Goal: Ask a question: Seek information or help from site administrators or community

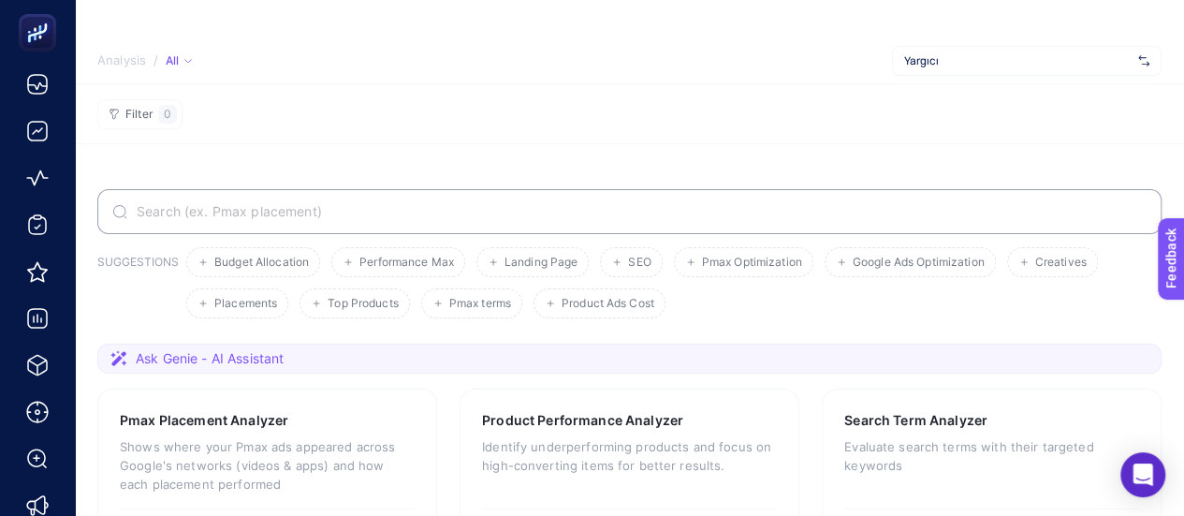
click at [958, 54] on span "Yargıcı" at bounding box center [1017, 60] width 226 height 15
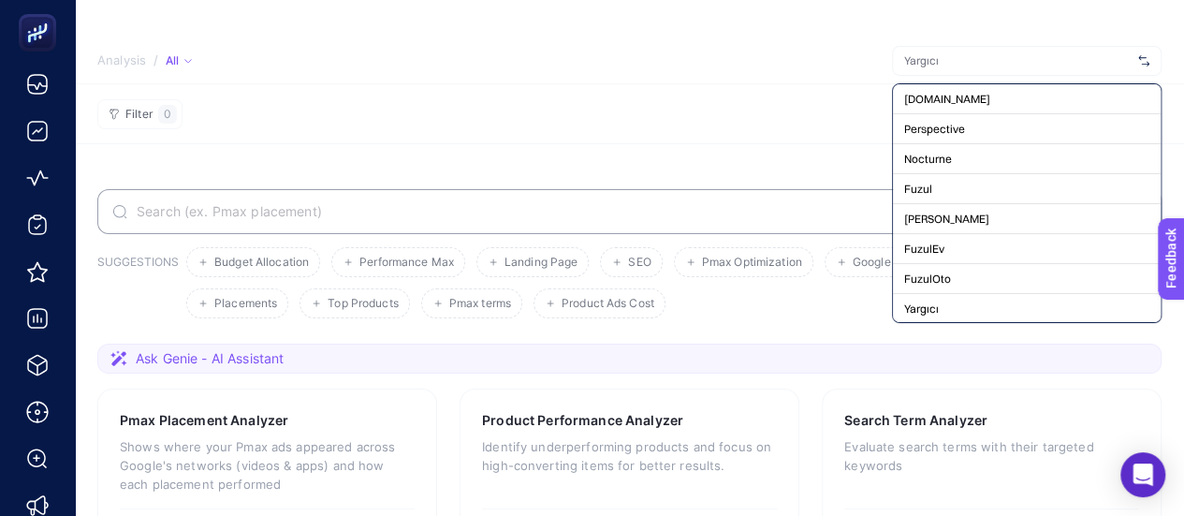
click at [956, 54] on input "text" at bounding box center [1017, 60] width 226 height 15
click at [235, 476] on p "Shows where your Pmax ads appeared across Google's networks (videos & apps) and…" at bounding box center [267, 465] width 295 height 56
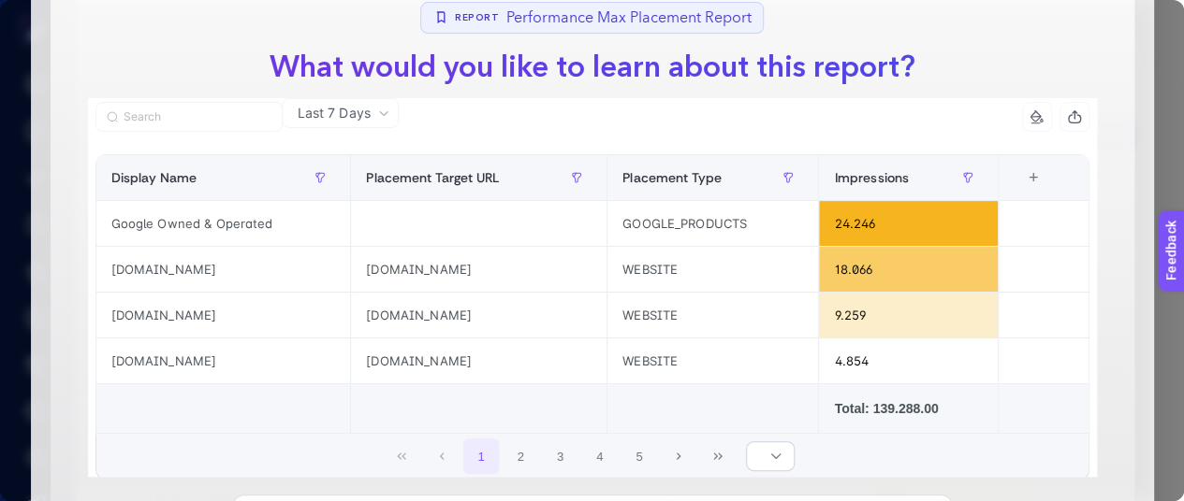
click at [806, 77] on h1 "What would you like to learn about this report?" at bounding box center [592, 67] width 676 height 45
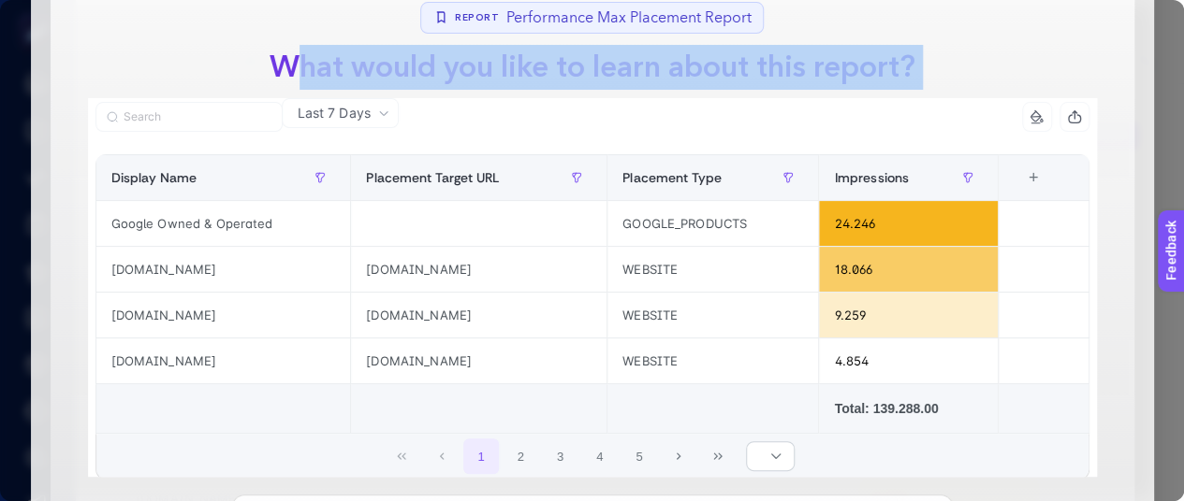
click at [806, 77] on h1 "What would you like to learn about this report?" at bounding box center [592, 67] width 676 height 45
click at [790, 79] on h1 "What would you like to learn about this report?" at bounding box center [592, 67] width 676 height 45
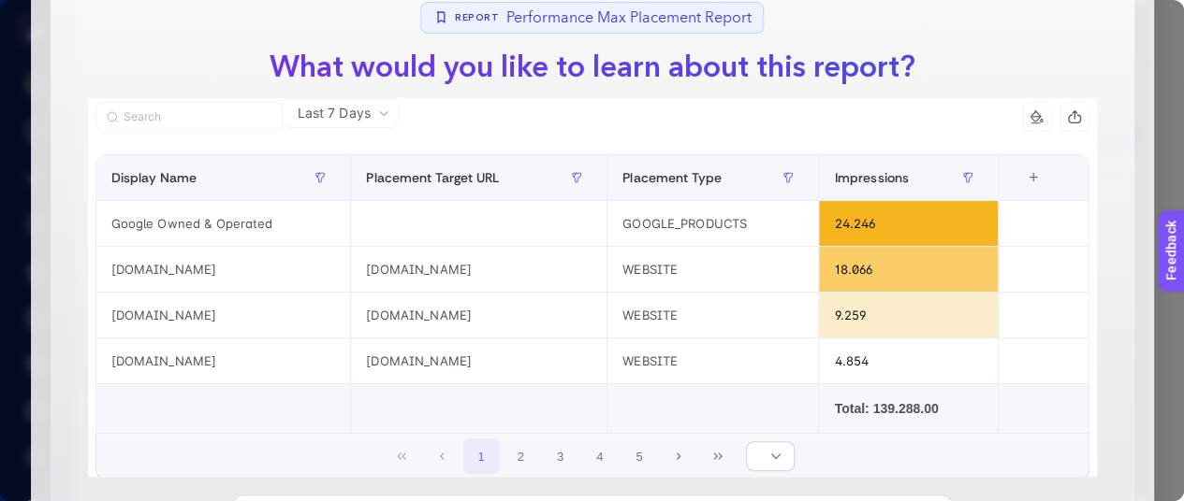
click at [382, 114] on icon at bounding box center [383, 113] width 7 height 4
click at [357, 186] on li "Last 30 Days" at bounding box center [340, 186] width 106 height 34
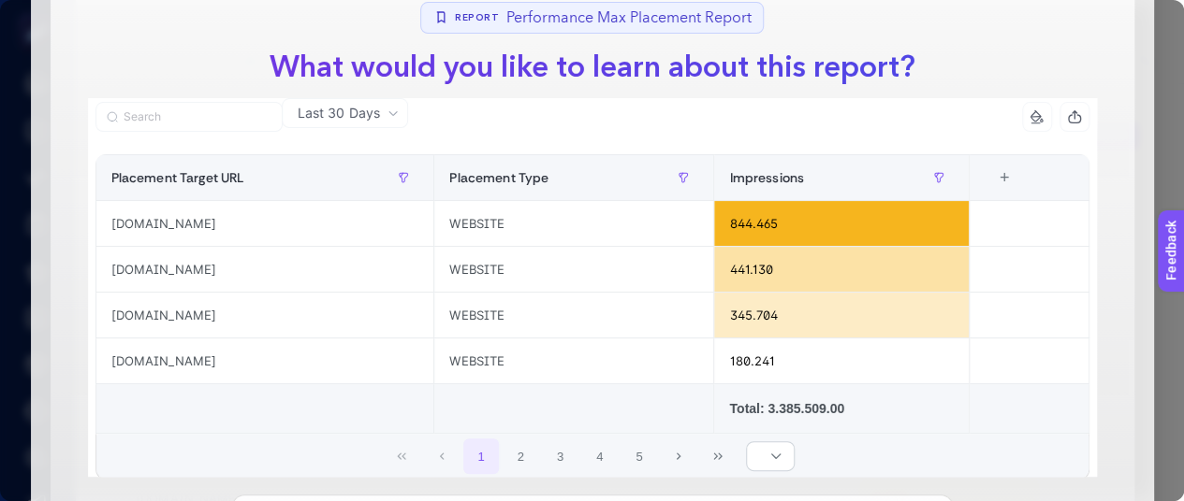
click at [254, 132] on div at bounding box center [343, 122] width 497 height 41
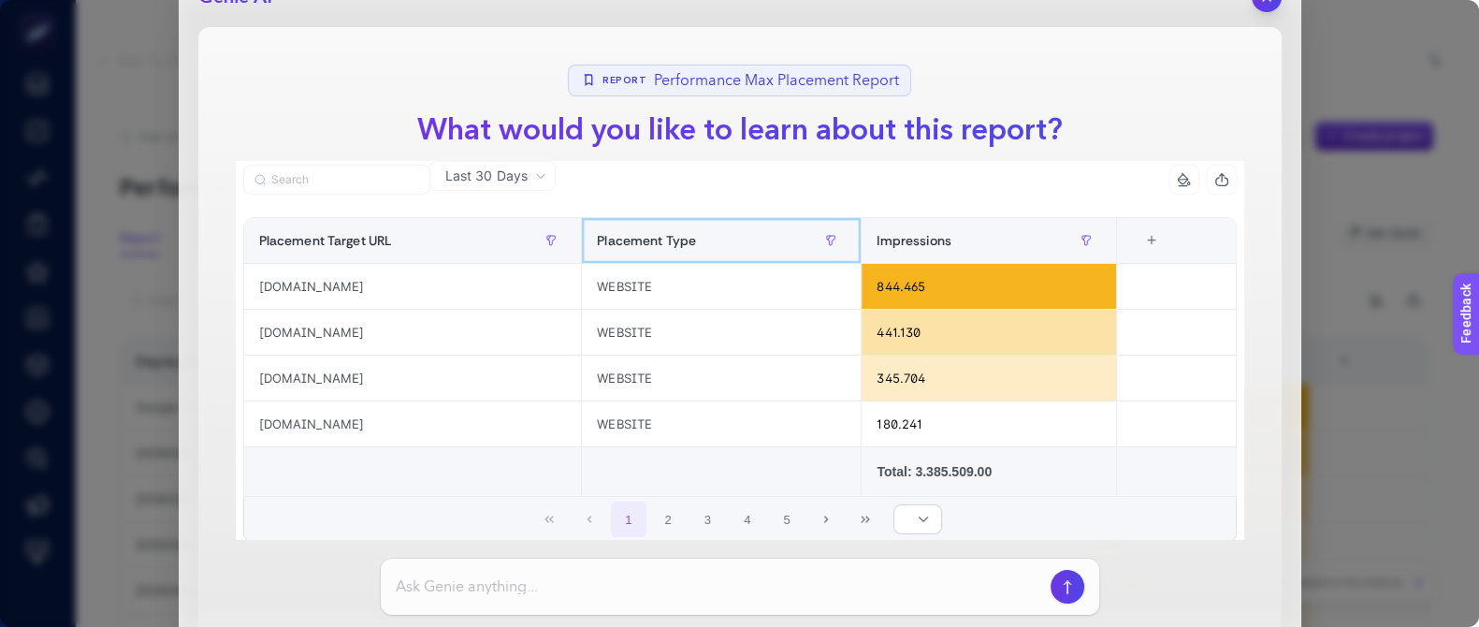
drag, startPoint x: 47, startPoint y: 3, endPoint x: 603, endPoint y: 254, distance: 610.6
click at [603, 254] on div "Placement Type" at bounding box center [721, 240] width 249 height 30
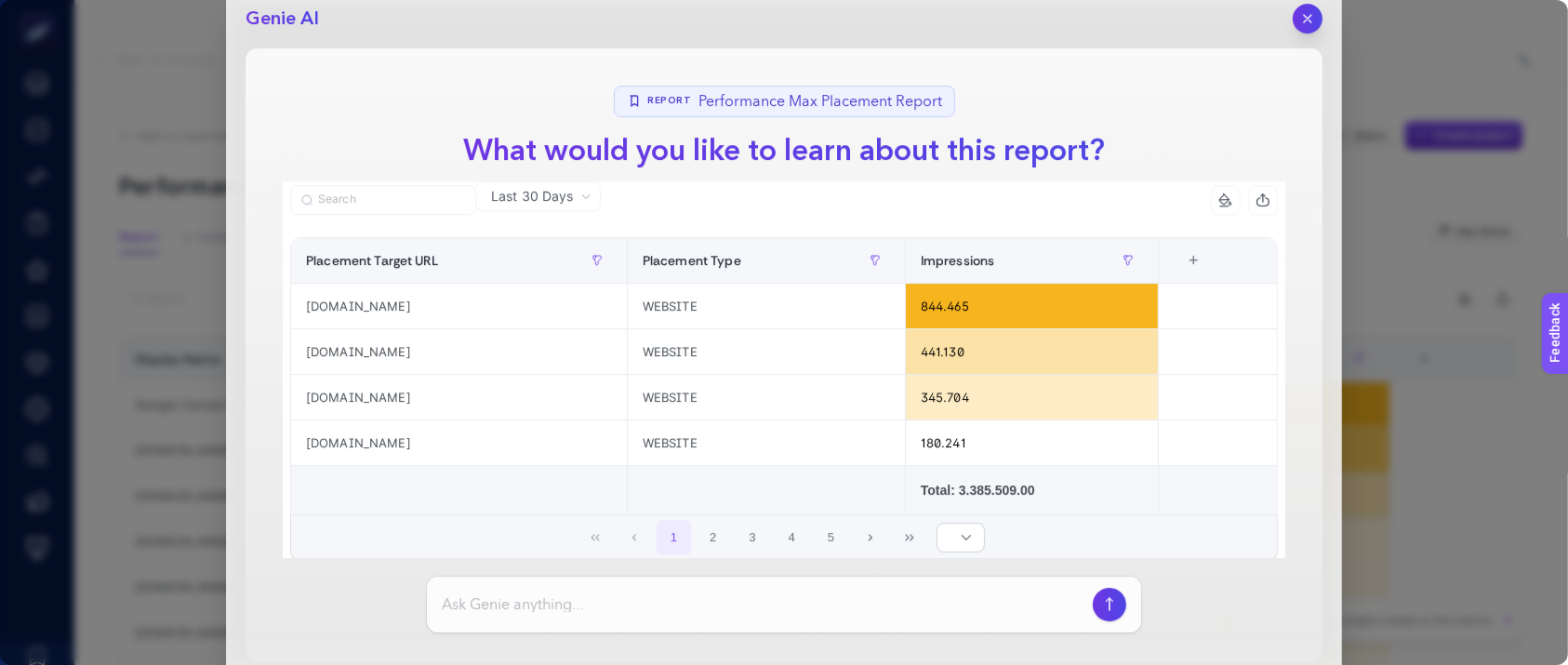
drag, startPoint x: 1277, startPoint y: 4, endPoint x: 603, endPoint y: 598, distance: 898.4
click at [603, 512] on input at bounding box center [763, 604] width 643 height 22
click at [47, 98] on div "Genie AI Report Performance Max Placement Report What would you like to learn a…" at bounding box center [784, 332] width 1568 height 665
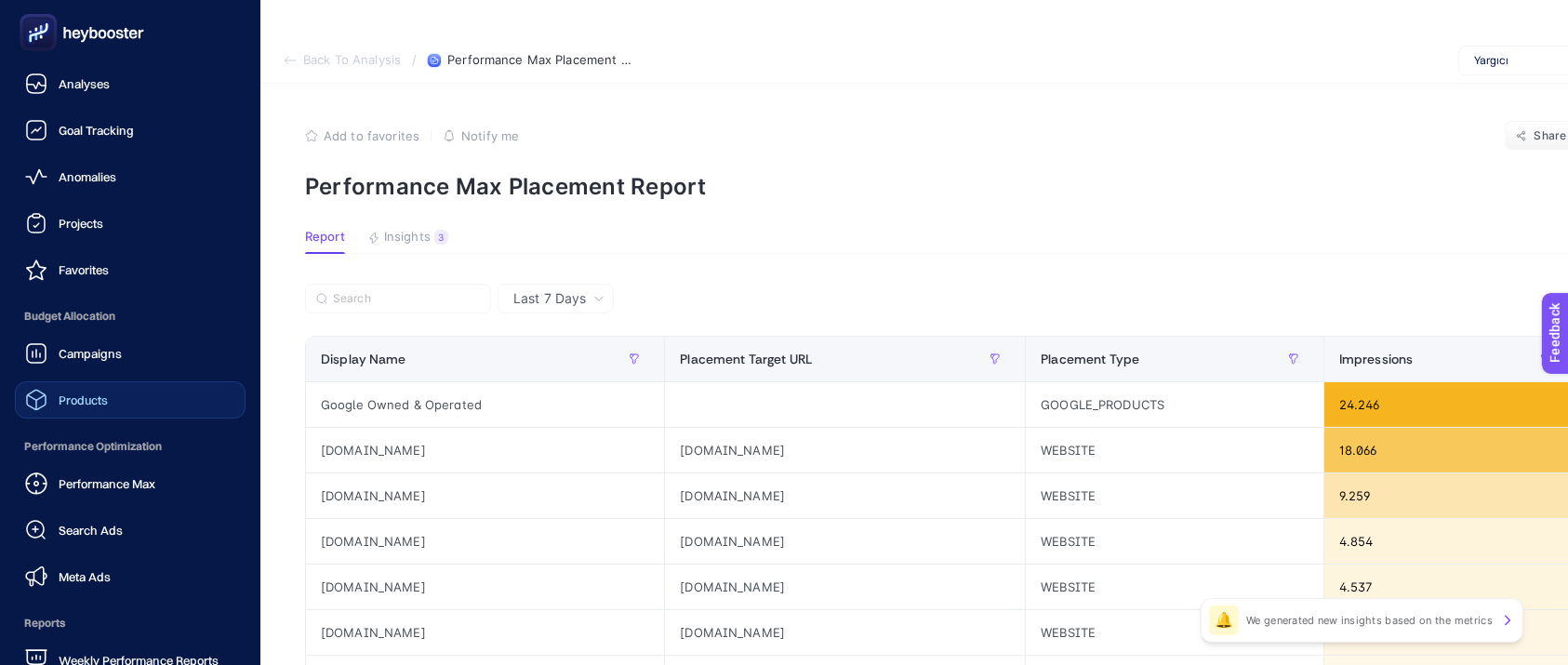
click at [119, 395] on link "Products" at bounding box center [130, 400] width 231 height 37
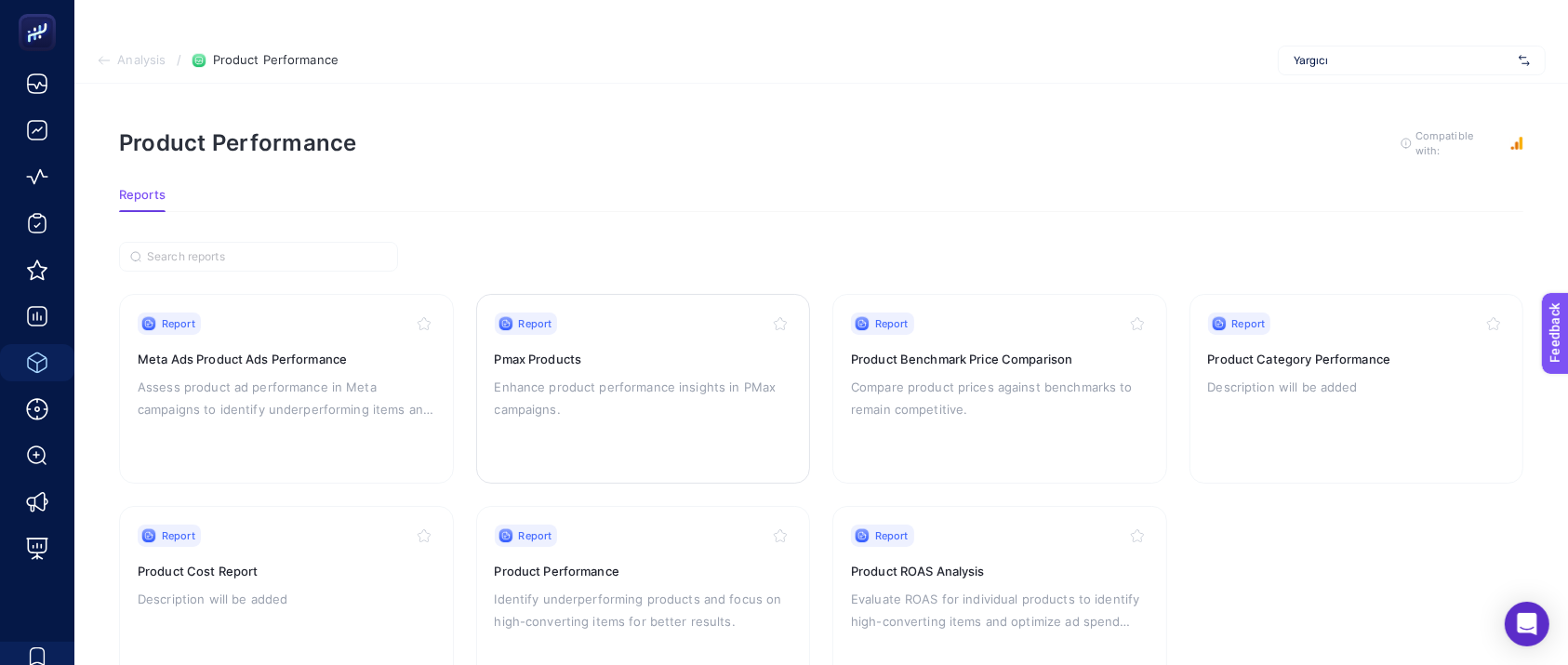
scroll to position [73, 0]
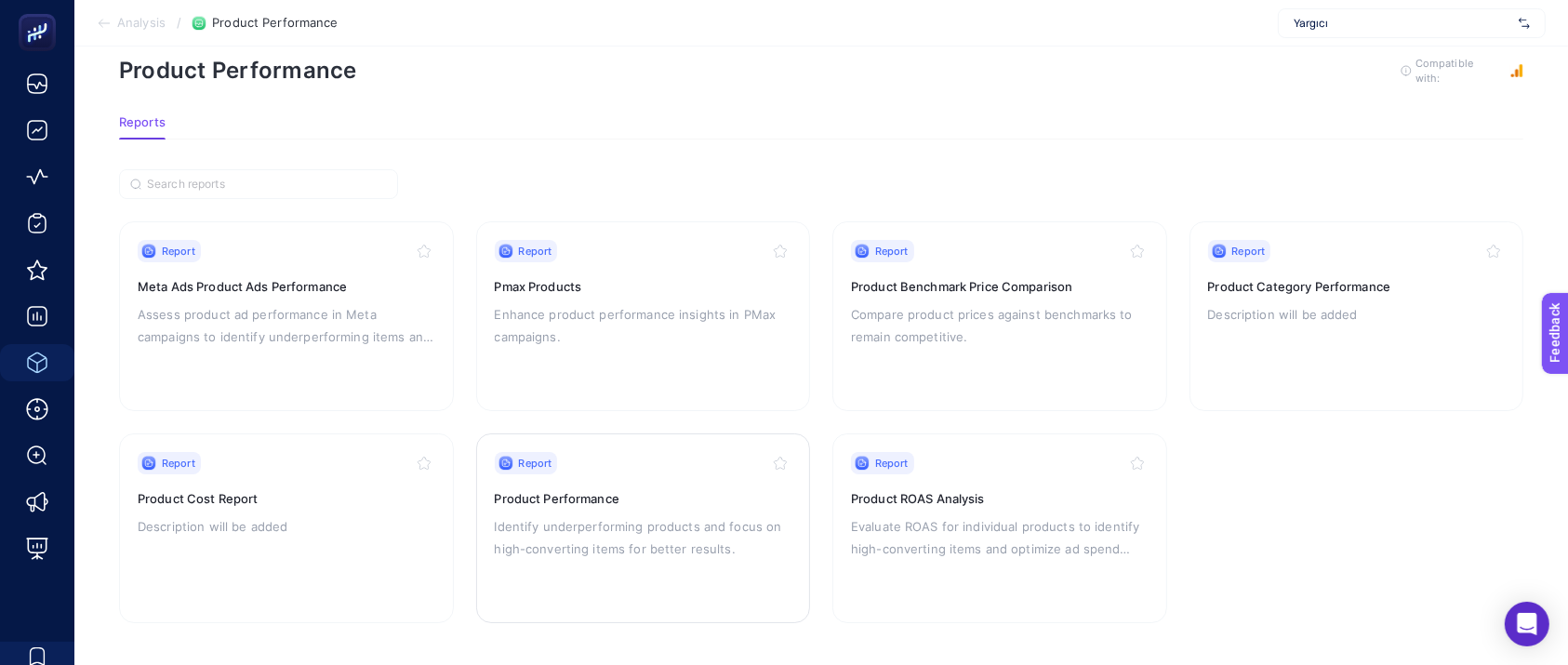
click at [778, 461] on icon "button" at bounding box center [780, 462] width 15 height 15
click at [715, 502] on h3 "Product Performance" at bounding box center [643, 498] width 297 height 19
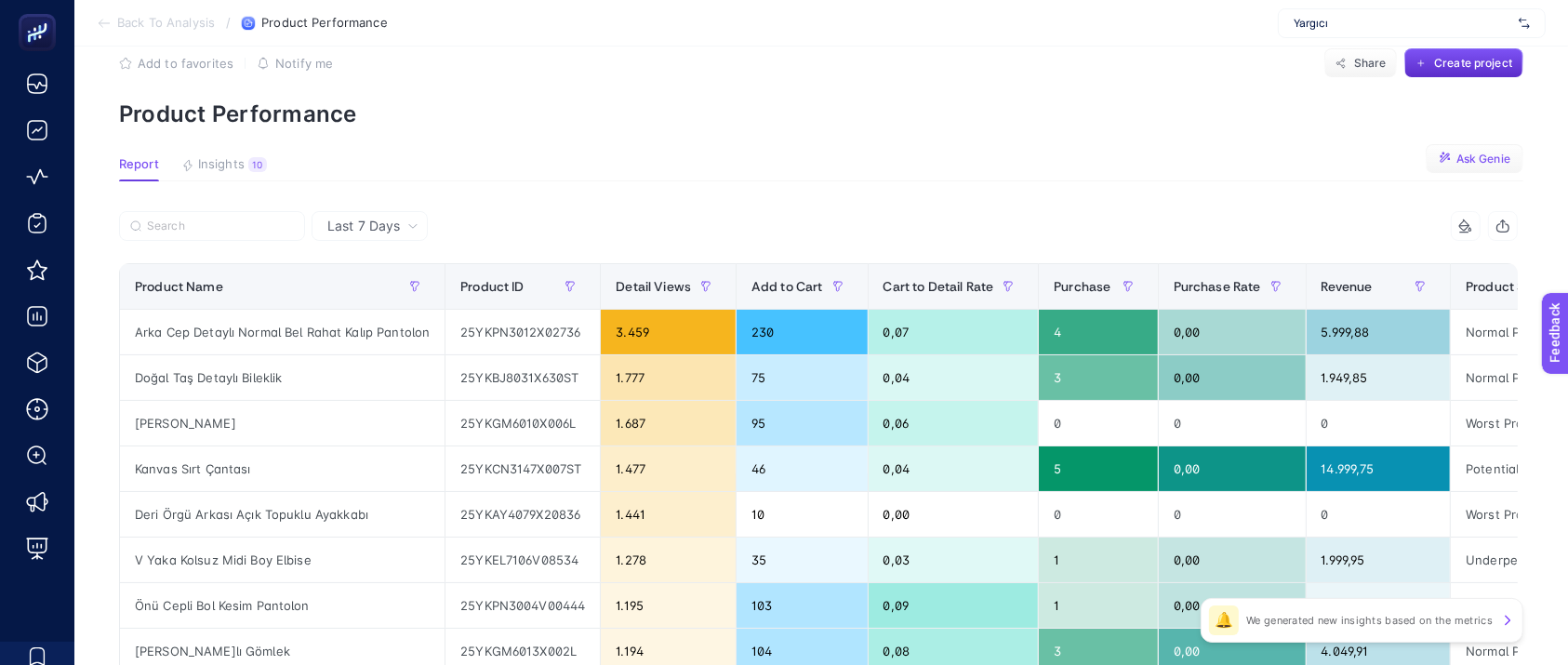
click at [1190, 163] on span "Ask Genie" at bounding box center [1483, 159] width 54 height 15
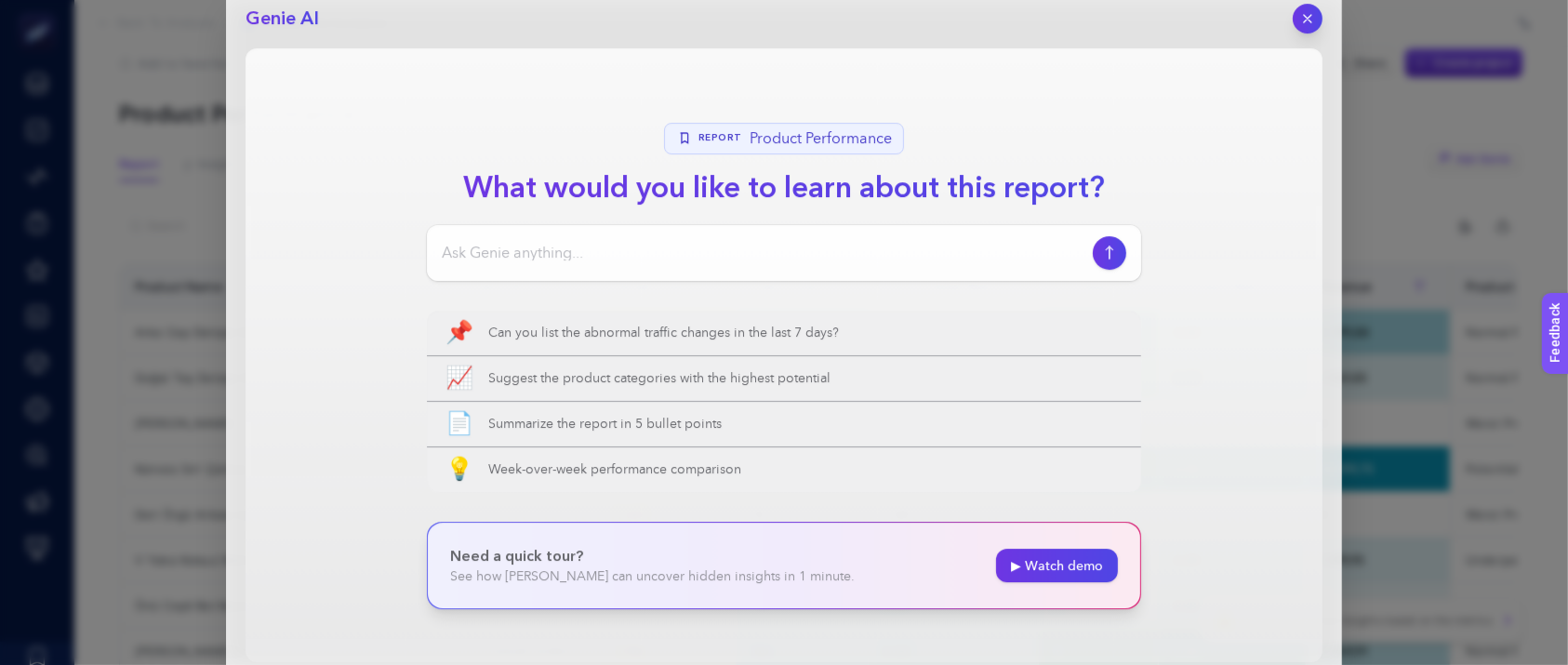
click at [578, 247] on input at bounding box center [763, 252] width 643 height 22
type input "M"
type input "Geçtiğimiz sene eylül başında en fazla geliri büyüyen ürünelr ne olmus? Bir önc…"
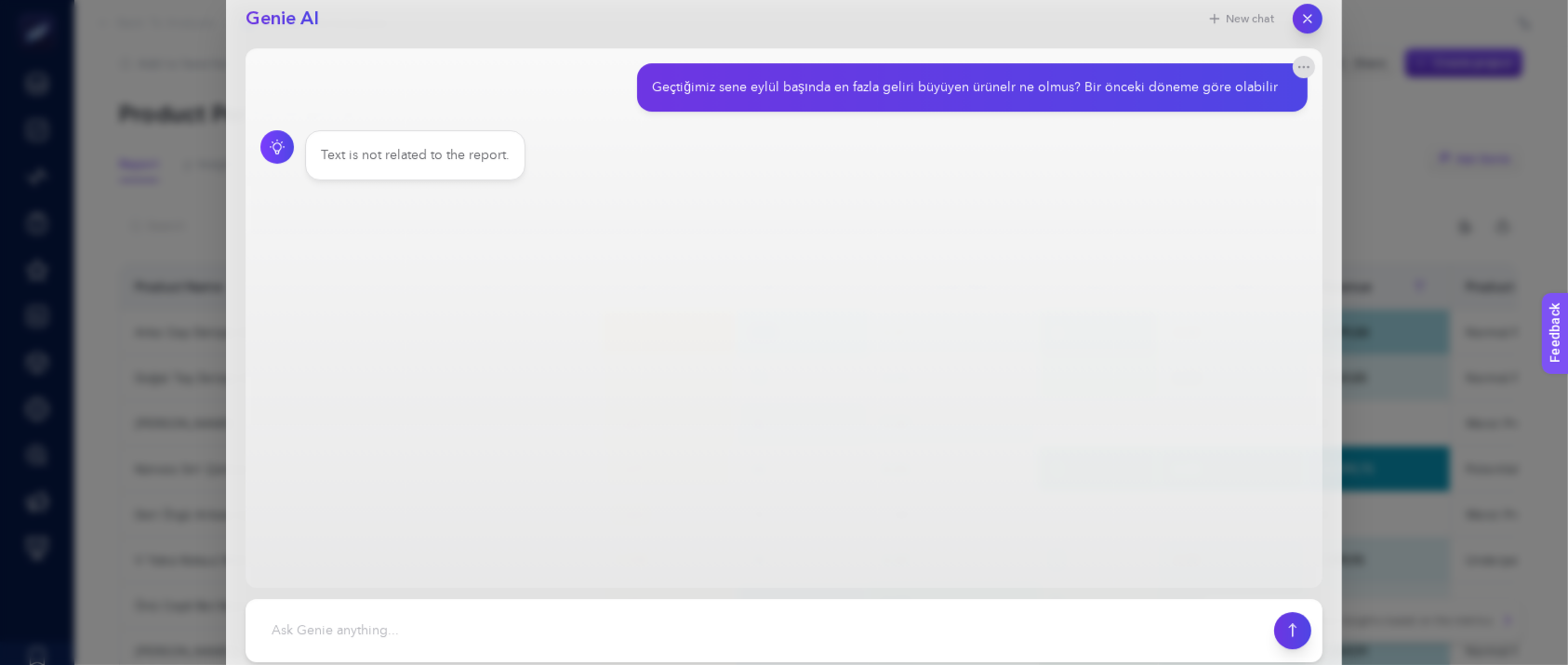
click at [434, 126] on section "Geçtiğimiz sene eylül başında en fazla geliri büyüyen ürünelr ne olmus? Bir önc…" at bounding box center [784, 122] width 1048 height 117
click at [434, 138] on div "Text is not related to the report." at bounding box center [416, 155] width 221 height 51
click at [434, 139] on div "Text is not related to the report." at bounding box center [416, 155] width 221 height 51
click at [435, 152] on div "Text is not related to the report." at bounding box center [416, 155] width 189 height 19
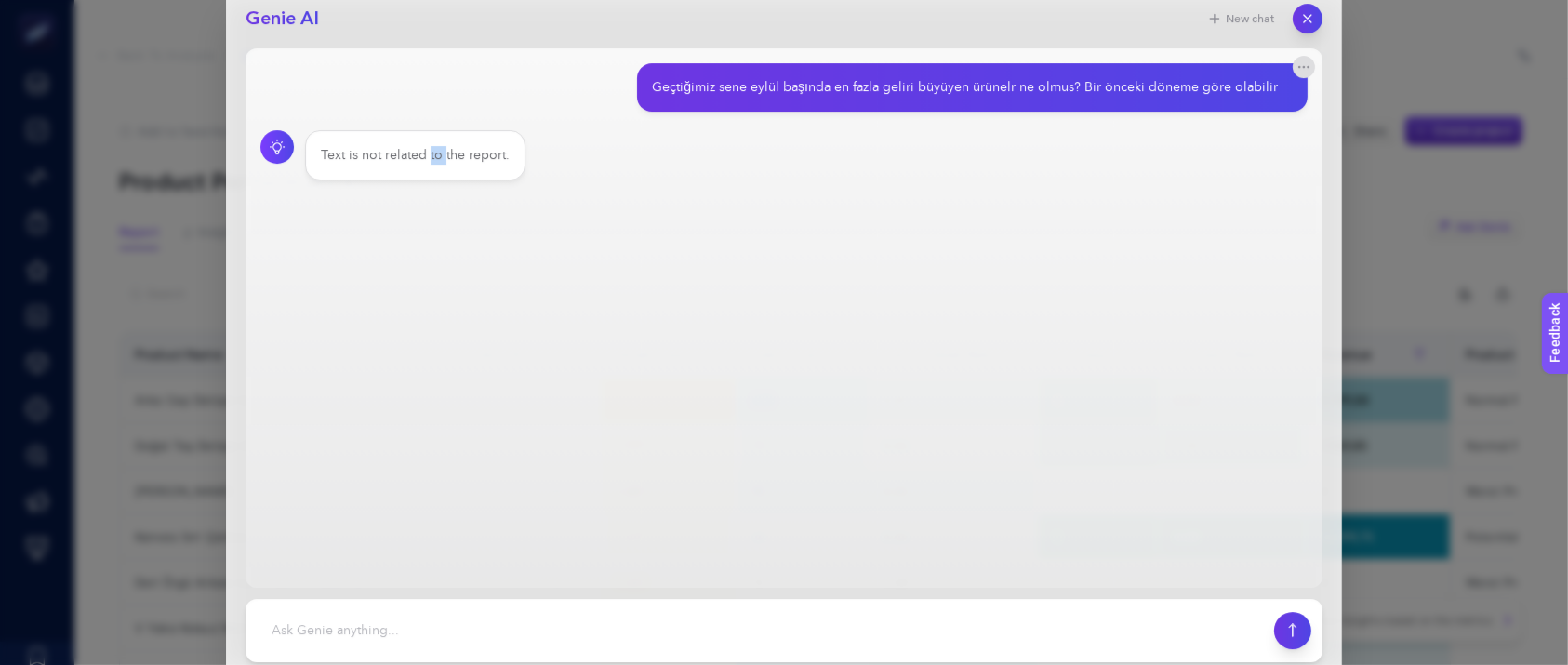
scroll to position [0, 0]
drag, startPoint x: 718, startPoint y: 351, endPoint x: 610, endPoint y: 300, distance: 119.4
click at [716, 351] on main "Geçtiğimiz sene eylül başında en fazla geliri büyüyen ürünelr ne olmus? Bir önc…" at bounding box center [784, 318] width 1077 height 540
click at [1190, 67] on icon "button" at bounding box center [1304, 67] width 15 height 15
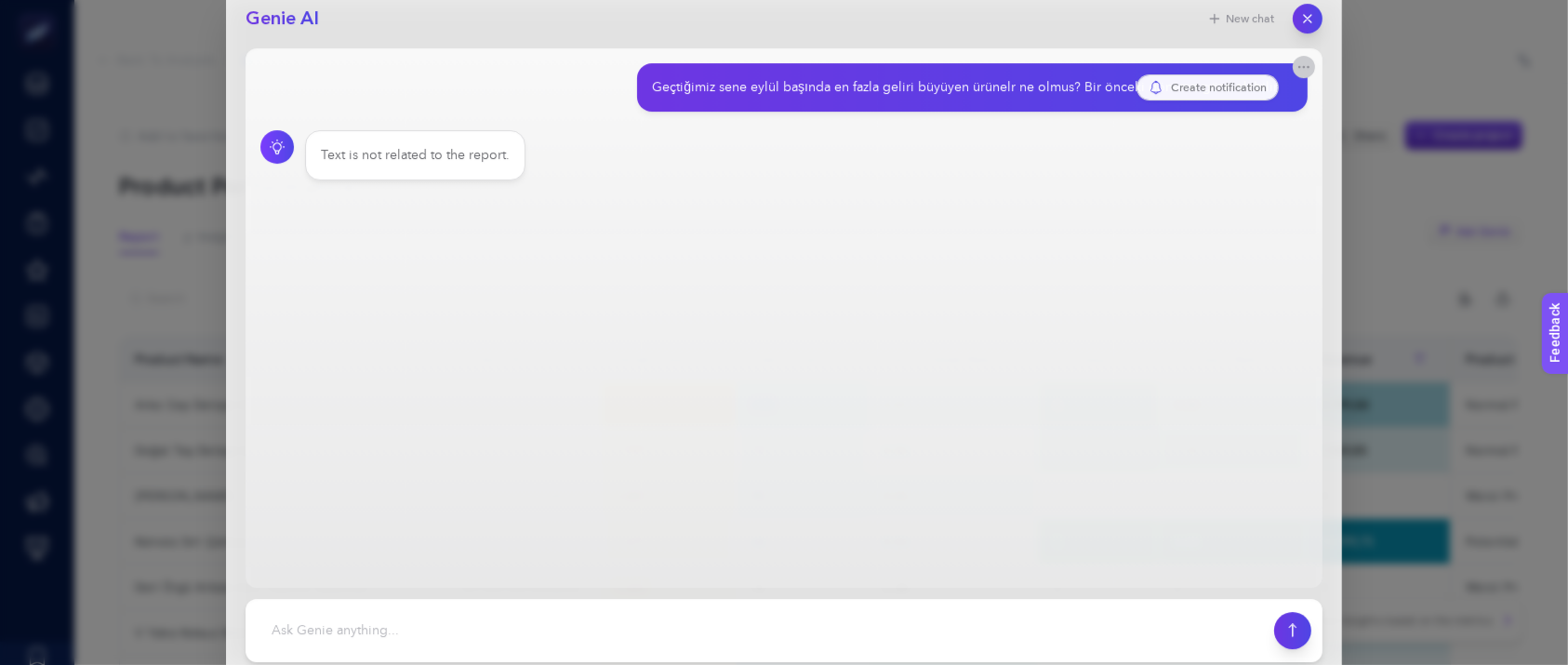
click at [1190, 68] on icon "button" at bounding box center [1304, 67] width 15 height 15
click at [1173, 357] on main "Geçtiğimiz sene eylül başında en fazla geliri büyüyen ürünelr ne olmus? Bir önc…" at bounding box center [784, 318] width 1077 height 540
click at [425, 502] on main "Geçtiğimiz sene eylül başında en fazla geliri büyüyen ürünelr ne olmus? Bir önc…" at bounding box center [784, 318] width 1077 height 540
click at [174, 176] on div "Genie AI New chat Geçtiğimiz sene eylül başında en fazla geliri büyüyen ürünelr…" at bounding box center [784, 332] width 1568 height 665
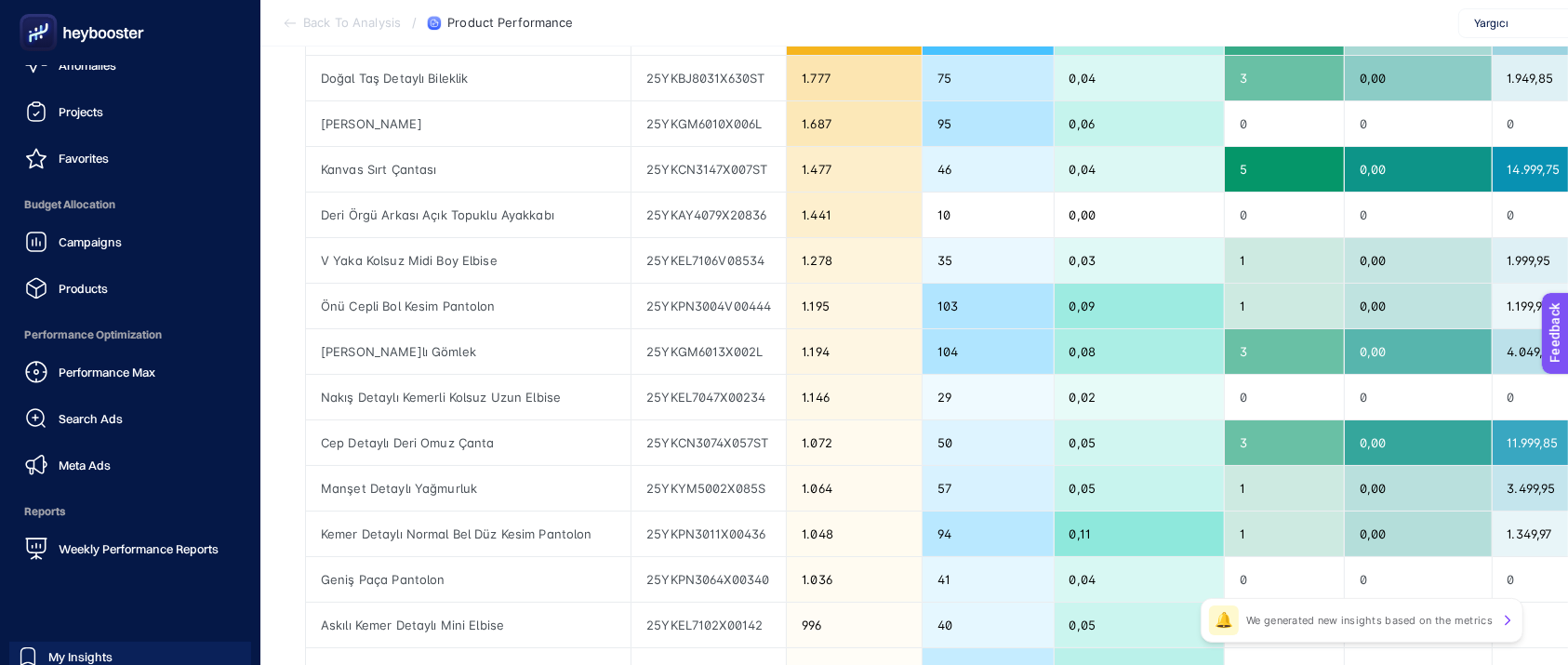
scroll to position [193, 0]
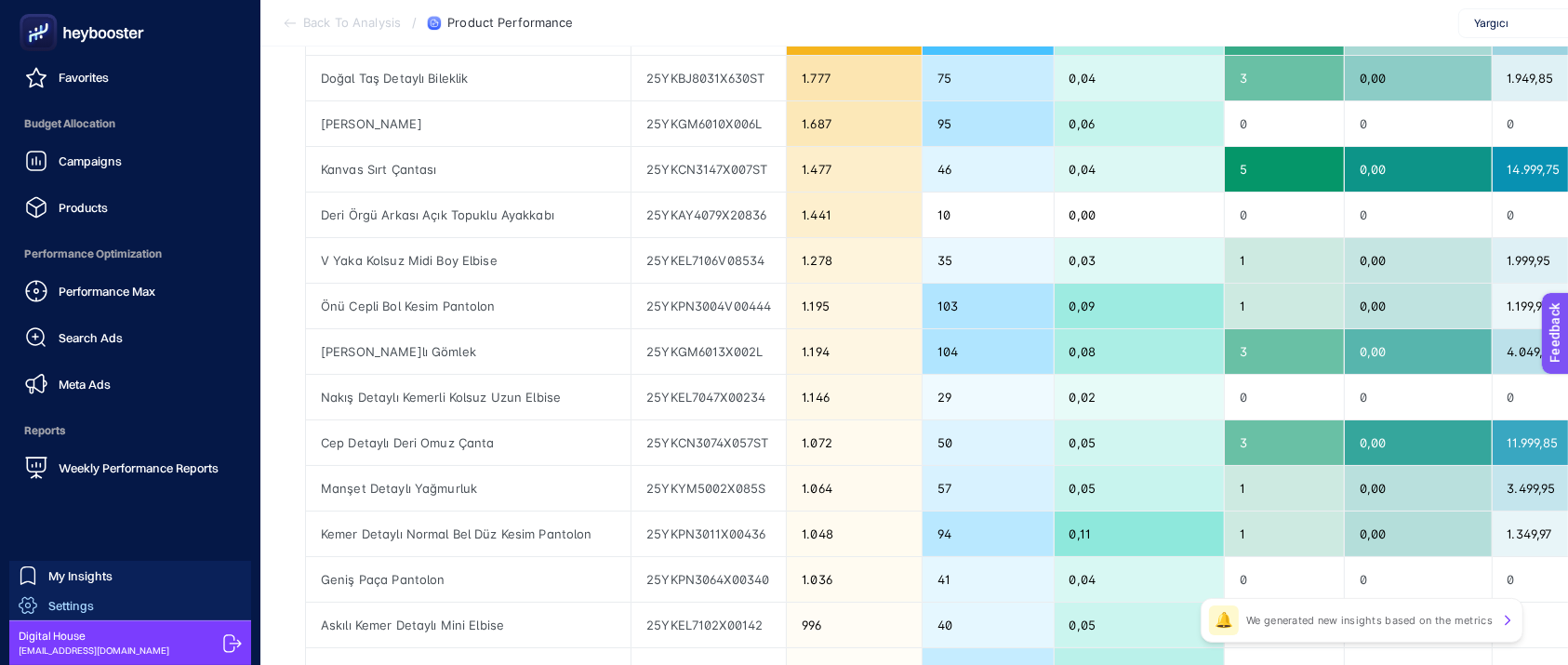
click at [88, 512] on span "Settings" at bounding box center [72, 605] width 46 height 15
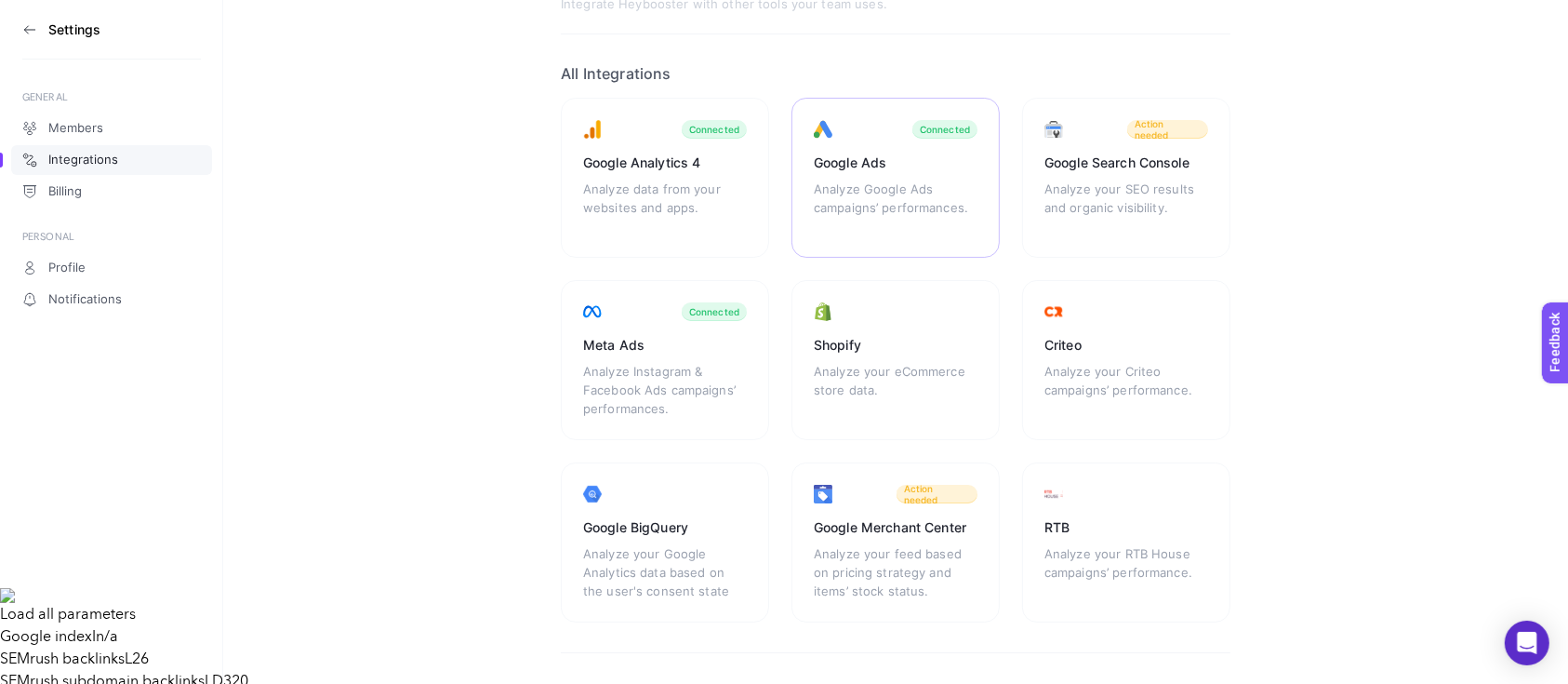
scroll to position [123, 0]
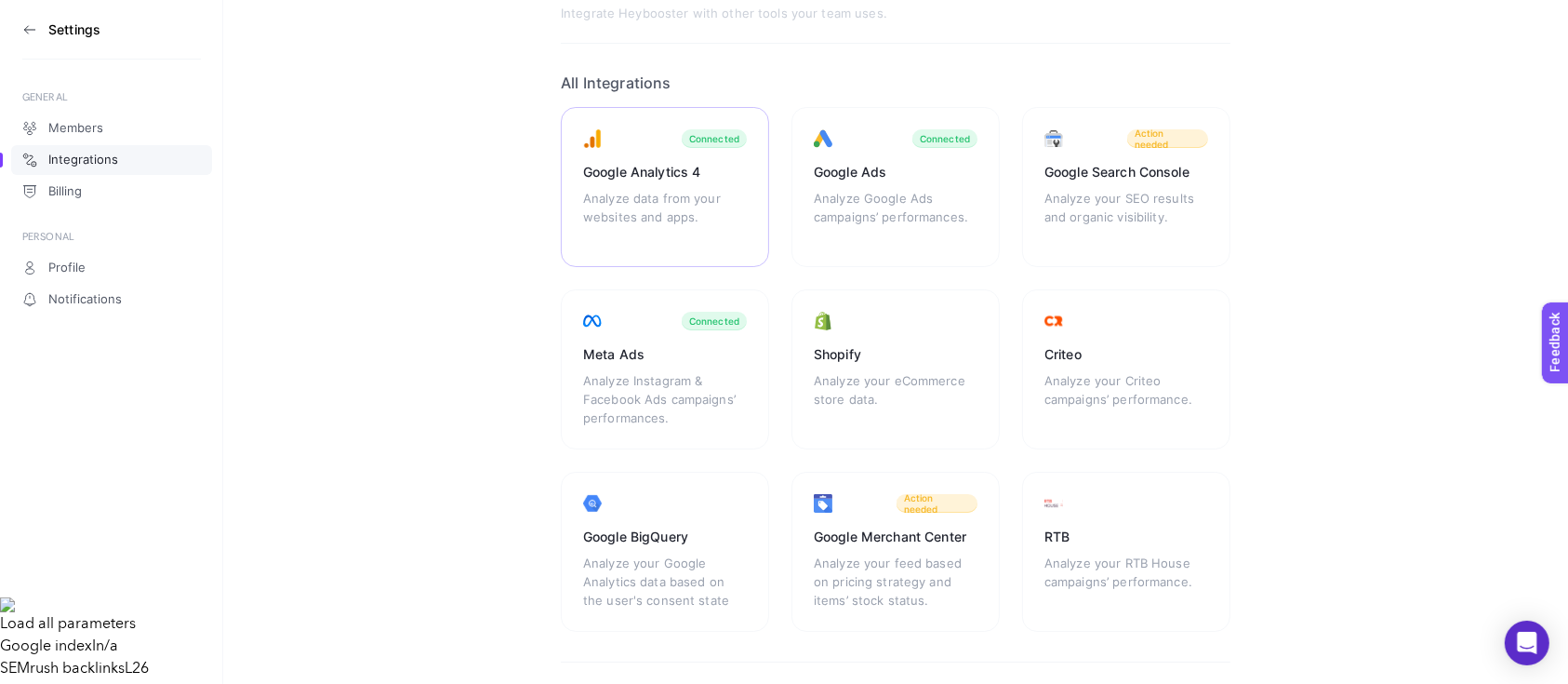
click at [791, 182] on div "Google Analytics 4 Analyze data from your websites and apps. Connected" at bounding box center [896, 187] width 209 height 160
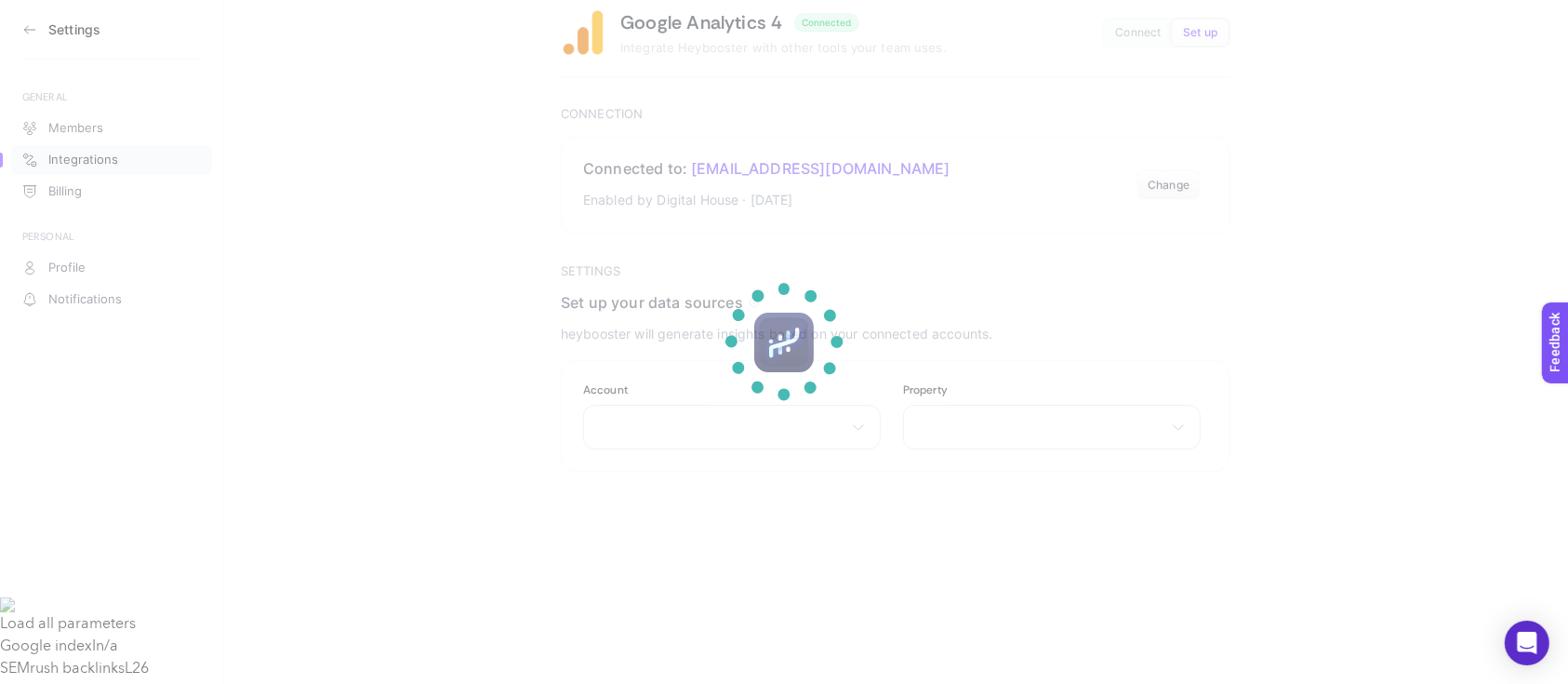
scroll to position [37, 0]
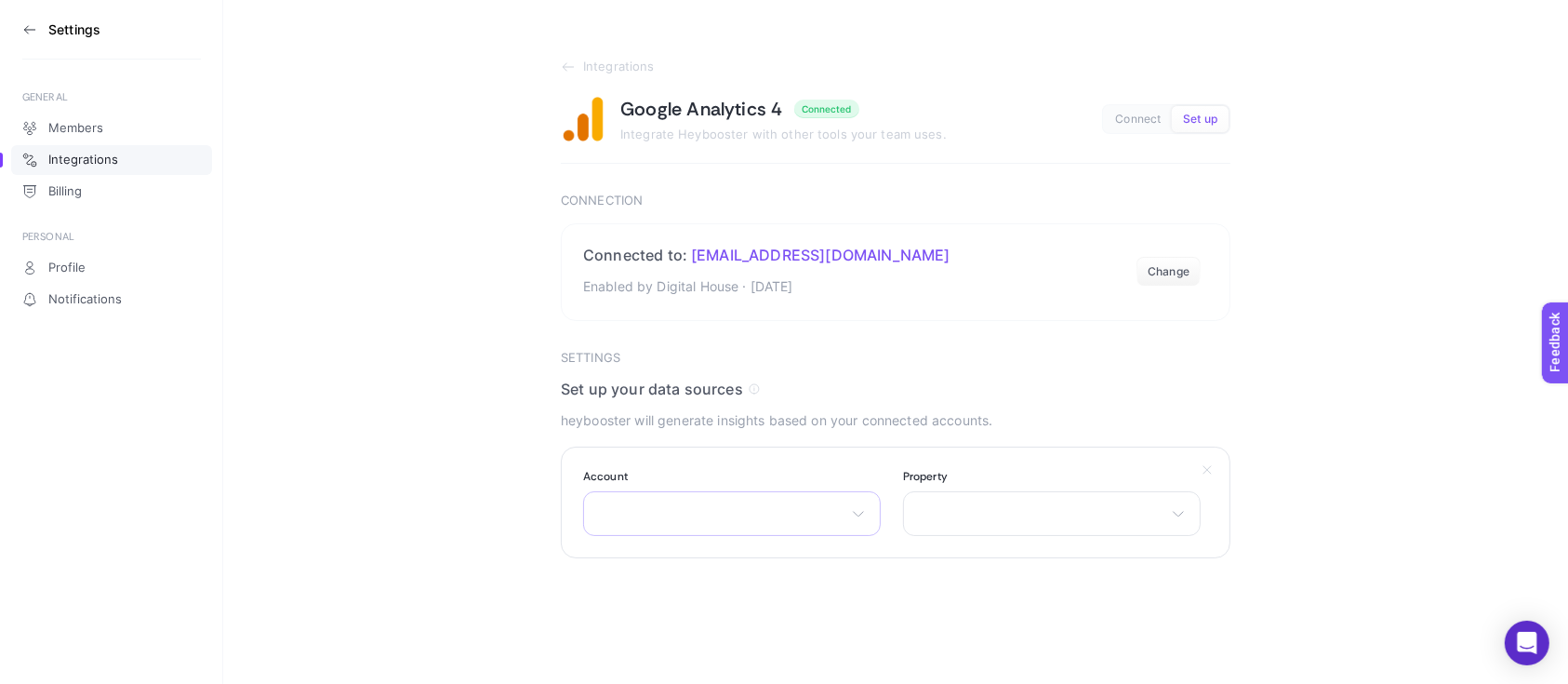
click at [774, 491] on div "There are no matching options available." at bounding box center [732, 513] width 297 height 45
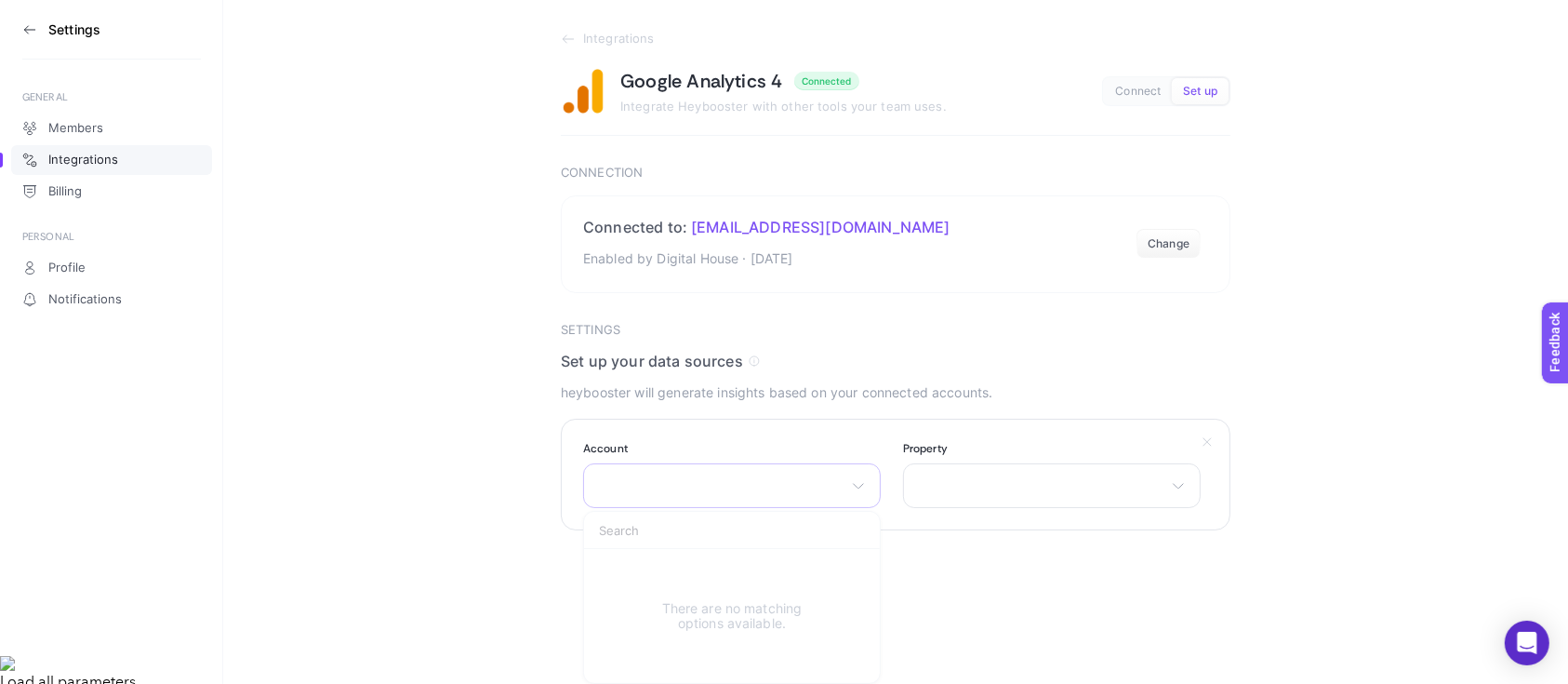
click at [756, 495] on div "There are no matching options available." at bounding box center [732, 485] width 297 height 45
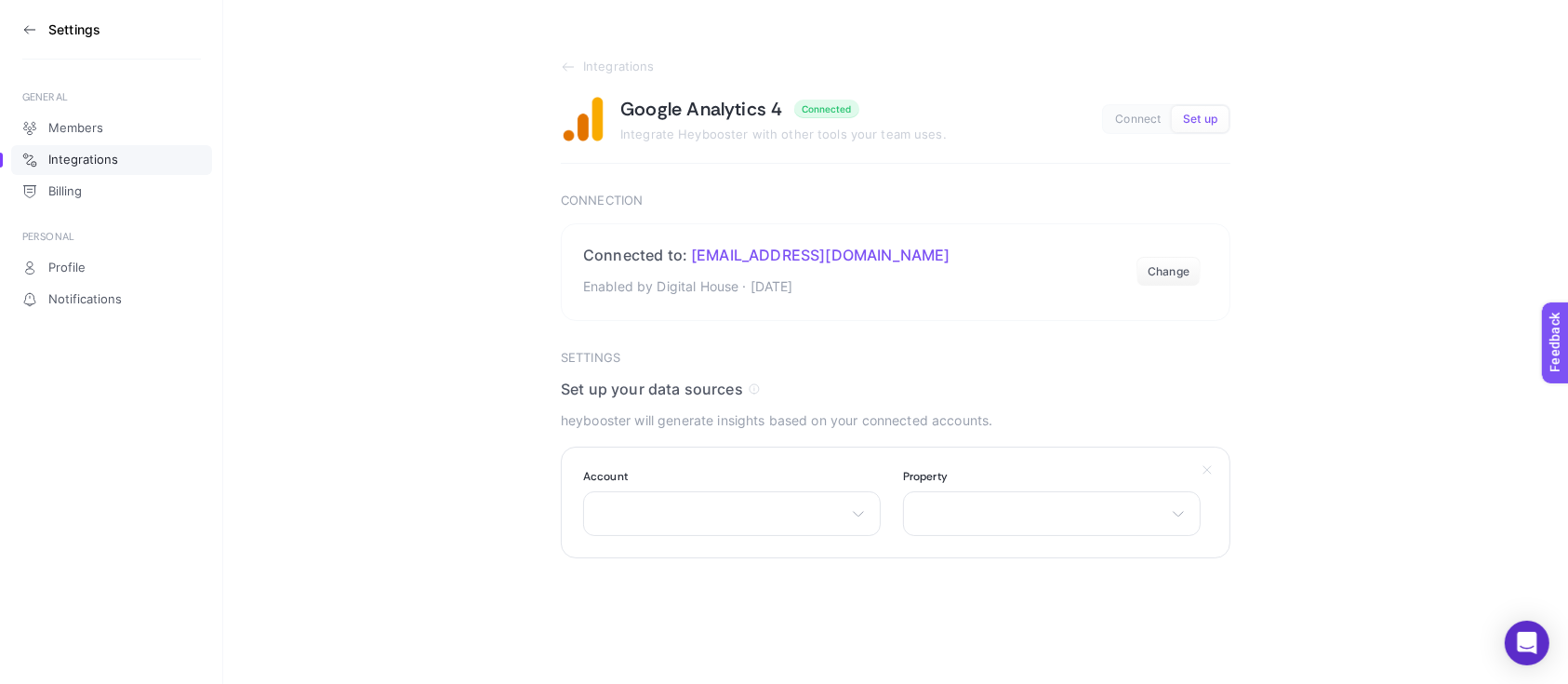
click at [758, 489] on section "Account There are no matching options available." at bounding box center [732, 502] width 297 height 67
click at [758, 502] on div "There are no matching options available." at bounding box center [732, 513] width 297 height 45
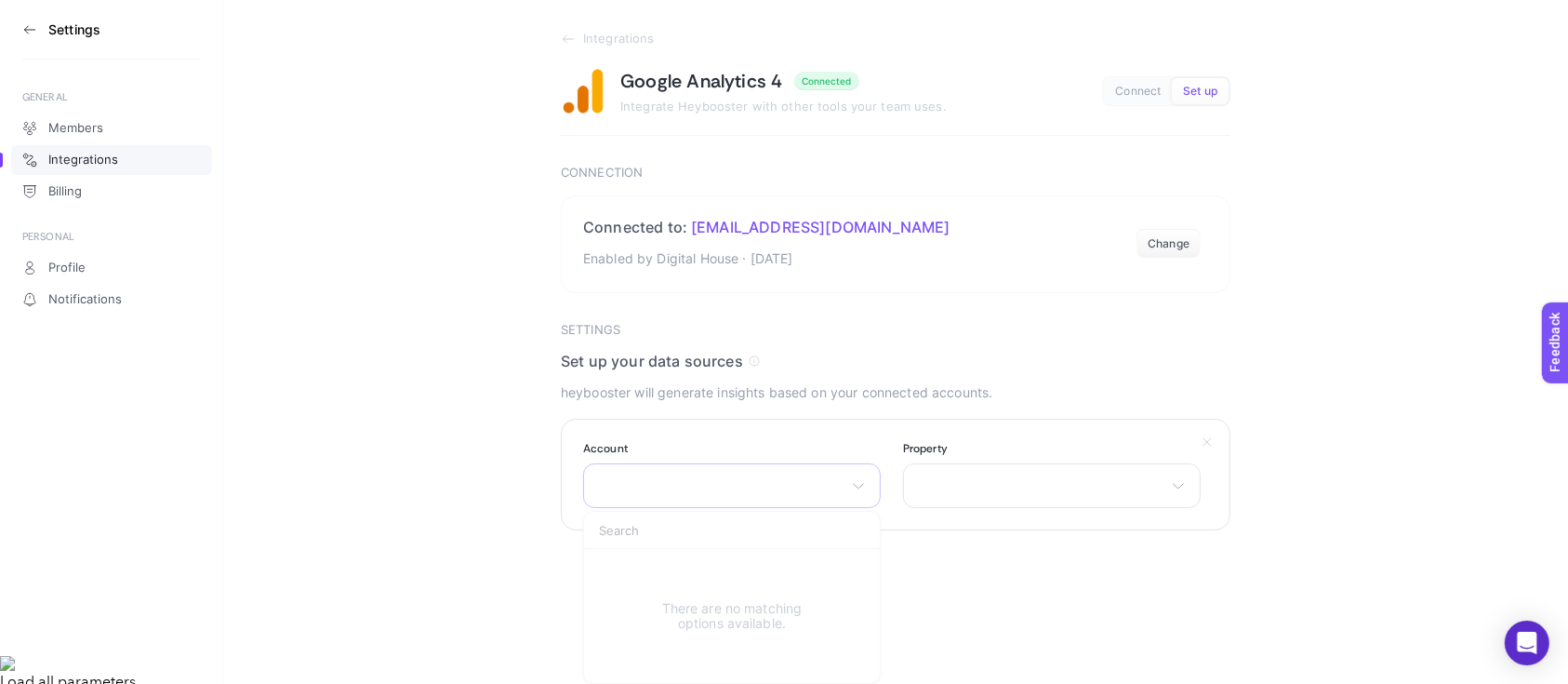
click at [739, 487] on div "There are no matching options available." at bounding box center [732, 485] width 297 height 45
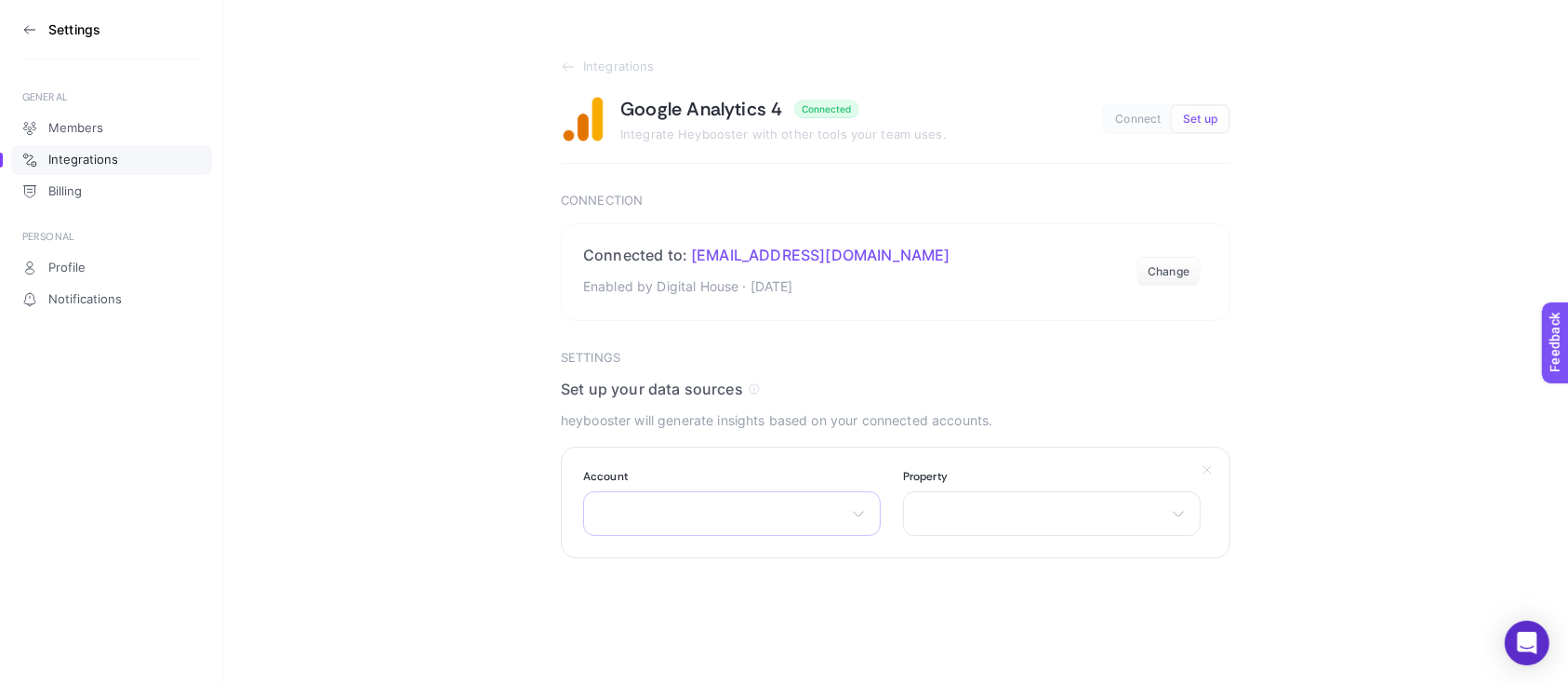
click at [734, 496] on section "Account There are no matching options available." at bounding box center [732, 502] width 297 height 67
click at [744, 512] on div "There are no matching options available." at bounding box center [732, 513] width 297 height 45
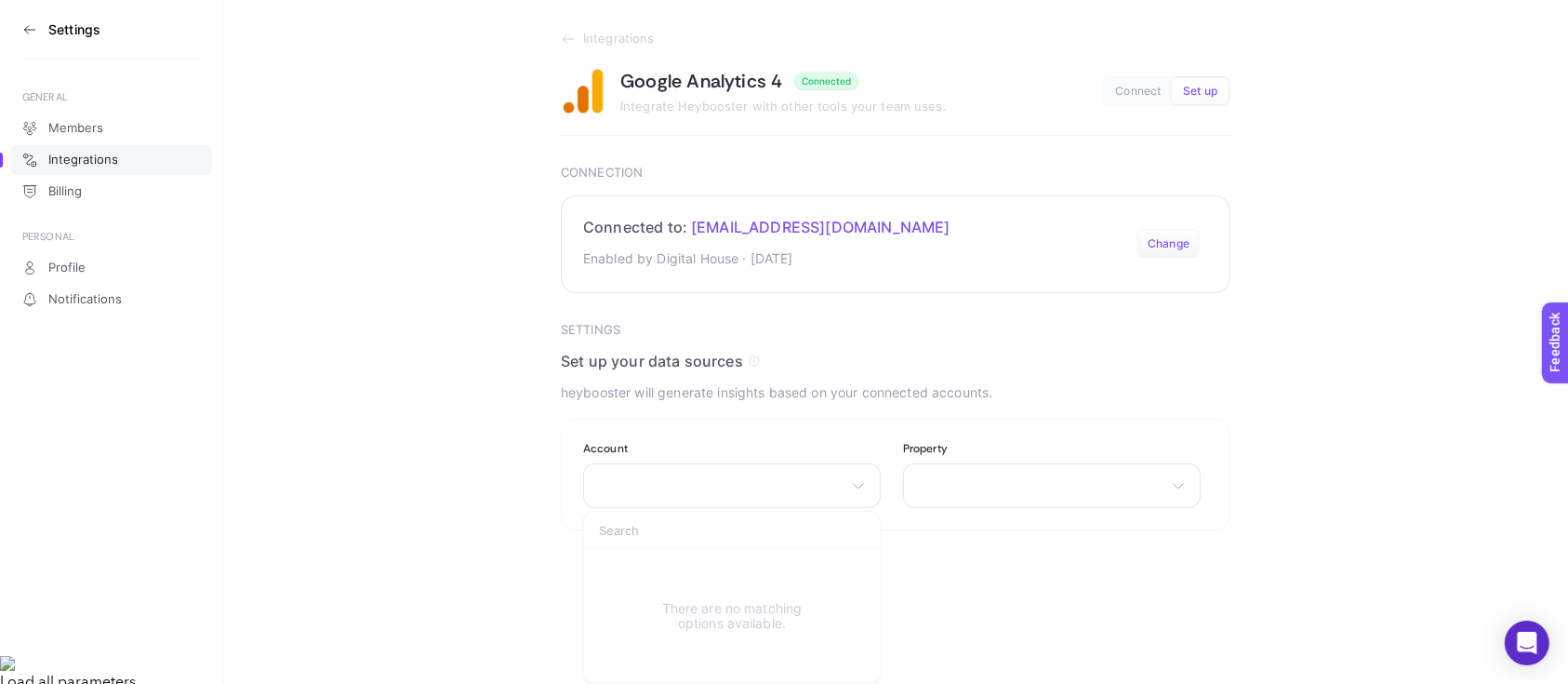
click at [1179, 244] on button "Change" at bounding box center [1168, 244] width 65 height 30
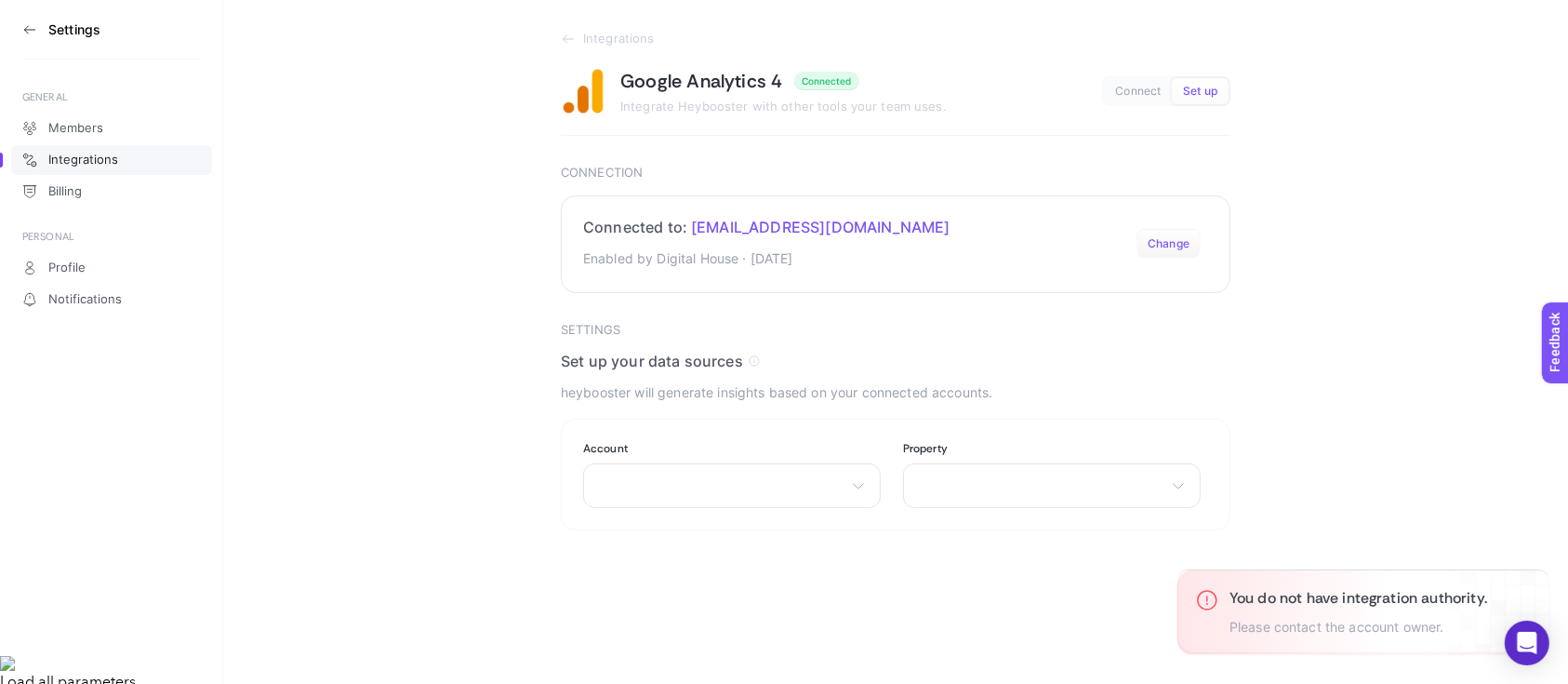
scroll to position [37, 0]
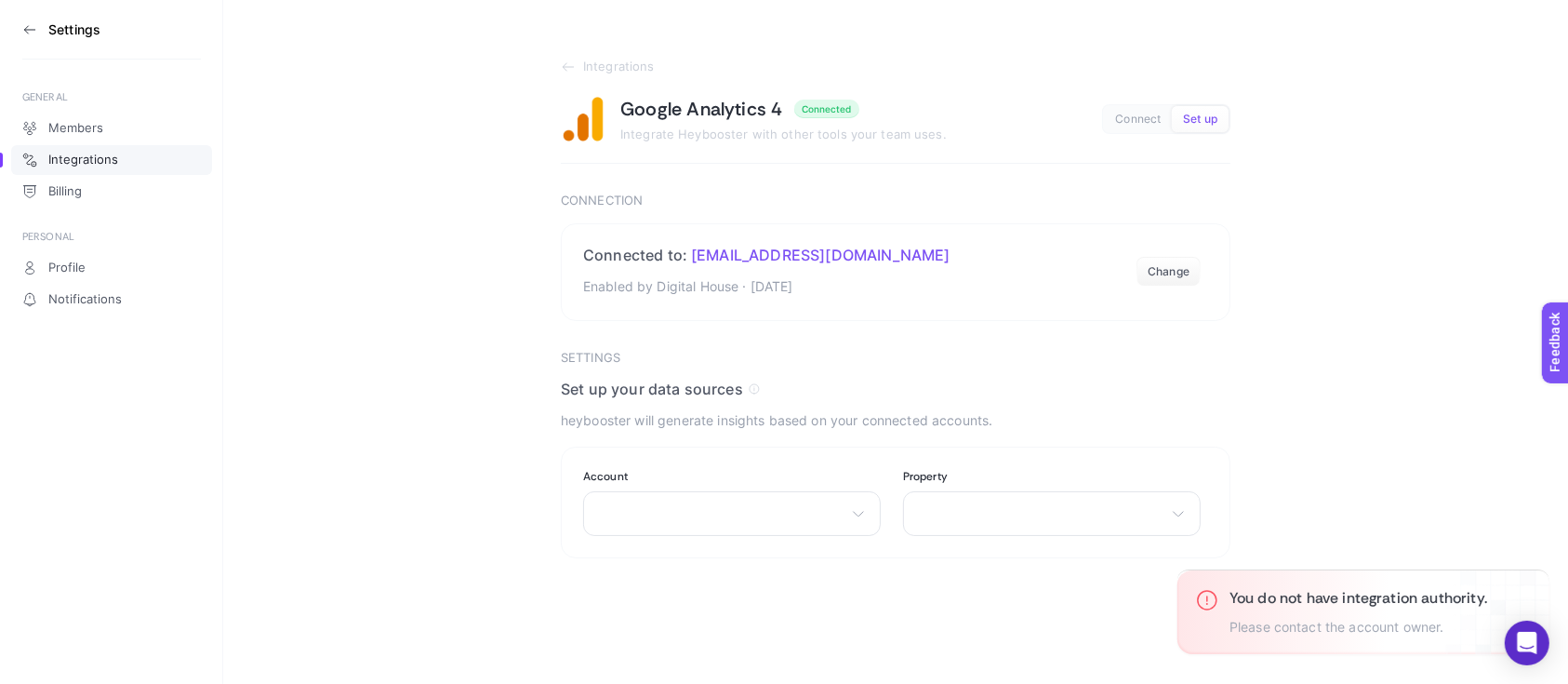
click at [1190, 452] on section "Integrations Google Analytics 4 Connected Integrate Heybooster with other tools…" at bounding box center [896, 278] width 1345 height 558
click at [693, 512] on div "There are no matching options available." at bounding box center [732, 513] width 297 height 45
click at [908, 512] on div "There are no matching options available." at bounding box center [1051, 513] width 297 height 45
click at [989, 512] on div "There are no matching options available." at bounding box center [1051, 513] width 297 height 45
drag, startPoint x: 737, startPoint y: 243, endPoint x: 871, endPoint y: 273, distance: 137.3
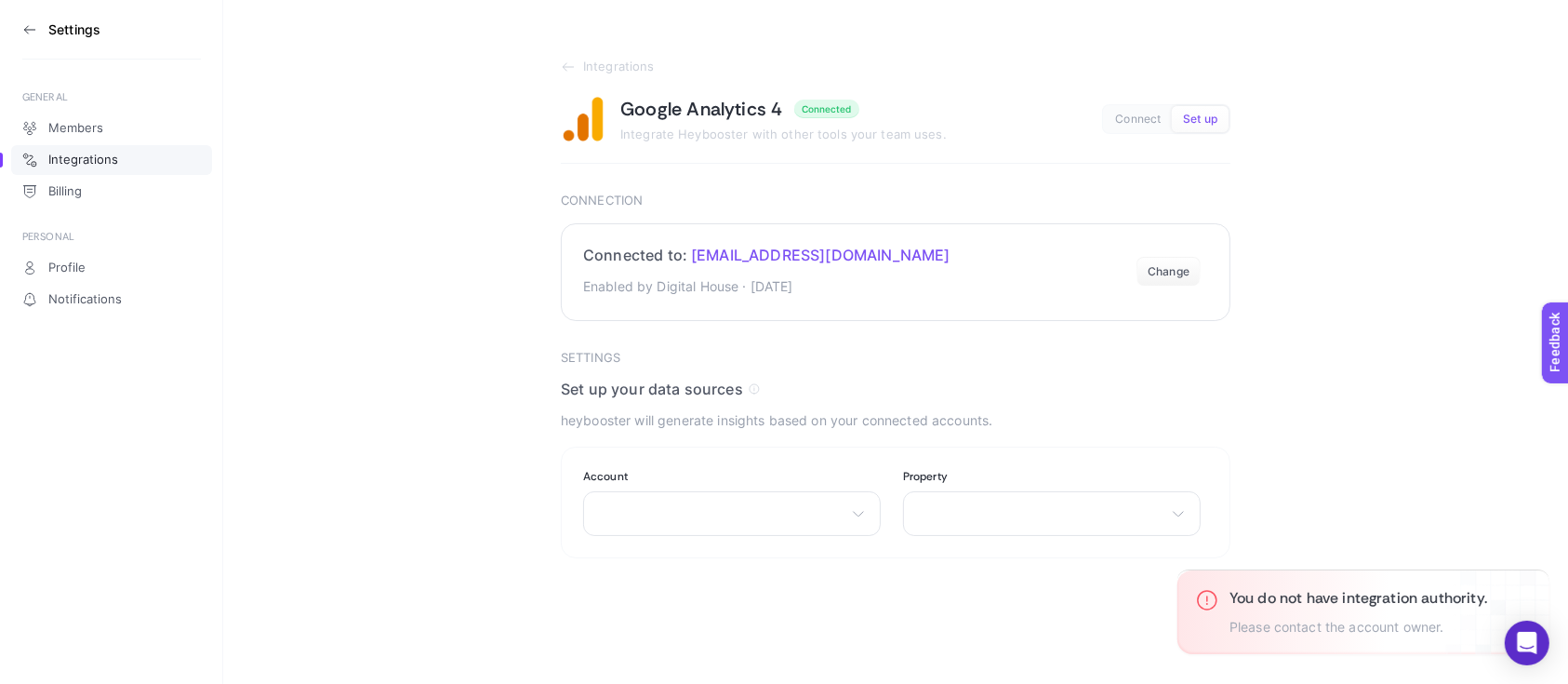
click at [871, 273] on section "Connected to: [EMAIL_ADDRESS][DOMAIN_NAME] Enabled by Digital House · [DATE] Ch…" at bounding box center [896, 272] width 670 height 97
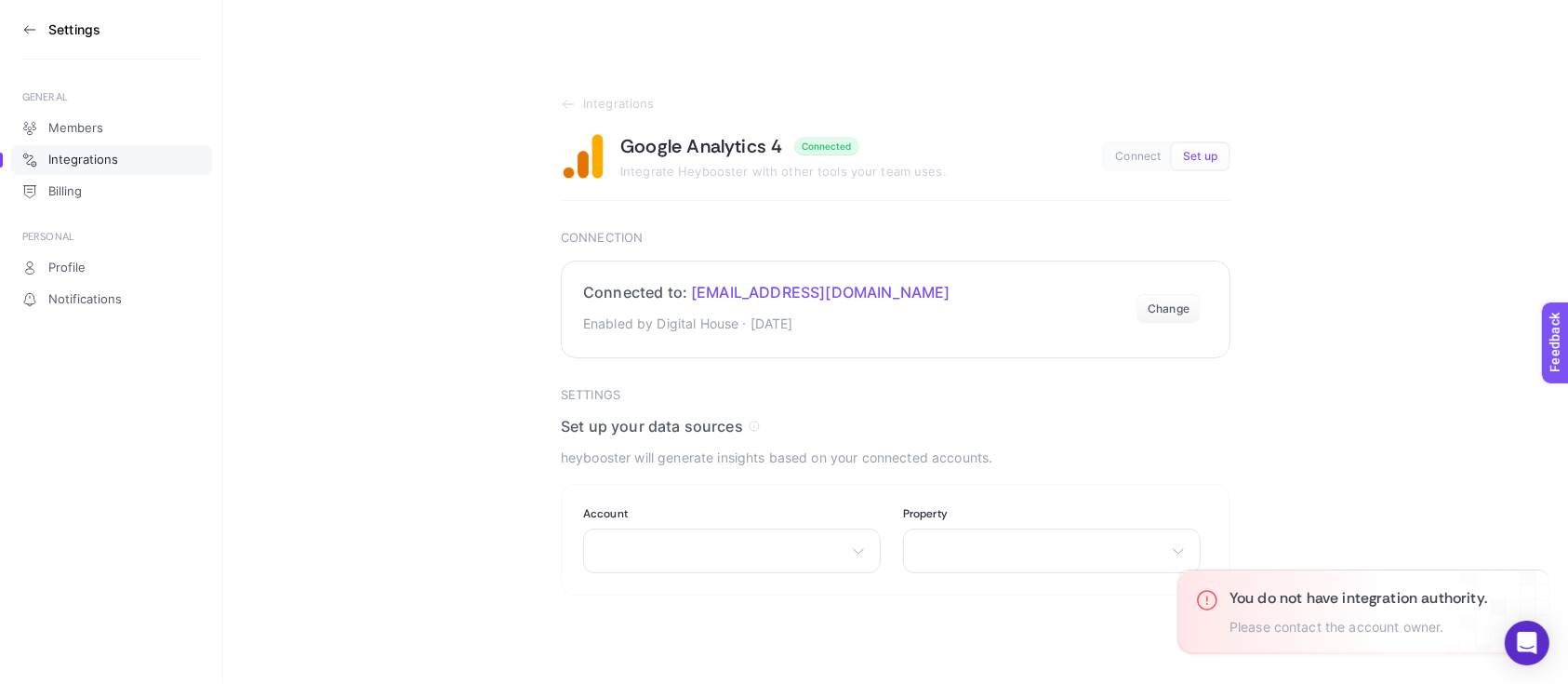
click at [744, 260] on section "Connected to: [EMAIL_ADDRESS][DOMAIN_NAME] Enabled by Digital House · [DATE] Ch…" at bounding box center [896, 309] width 670 height 97
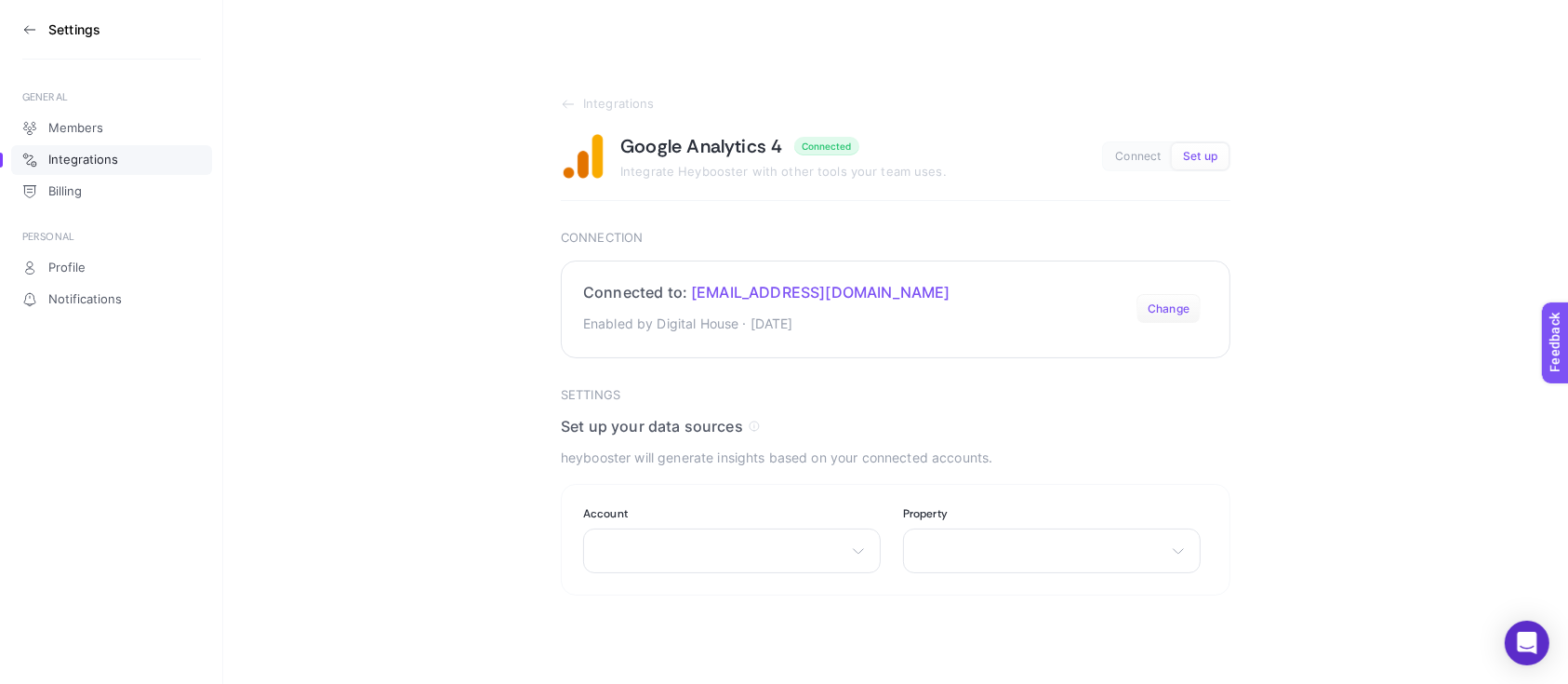
click at [1183, 309] on button "Change" at bounding box center [1168, 309] width 65 height 30
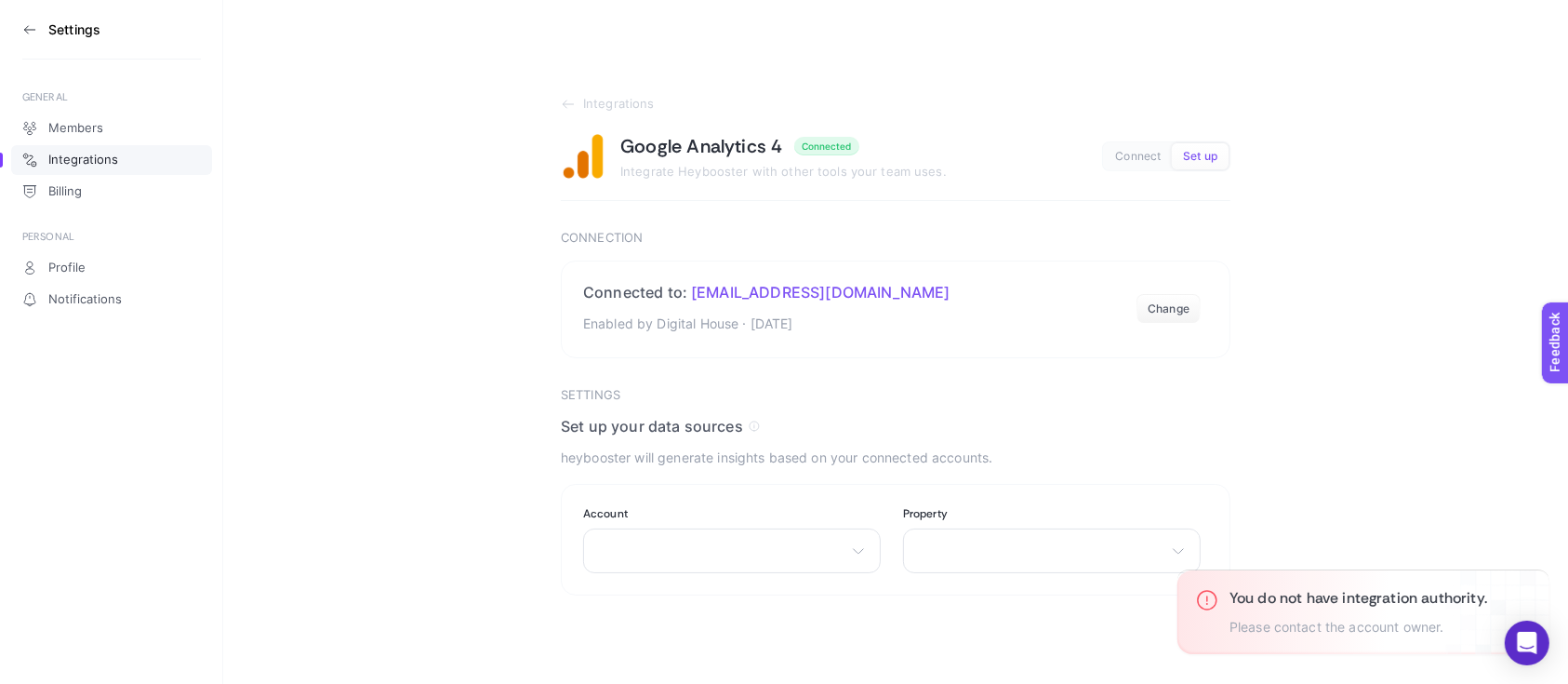
drag, startPoint x: 1380, startPoint y: 337, endPoint x: 1344, endPoint y: 310, distance: 45.0
click at [1190, 337] on section "Integrations Google Analytics 4 Connected Integrate Heybooster with other tools…" at bounding box center [896, 315] width 1345 height 558
